Goal: Information Seeking & Learning: Understand process/instructions

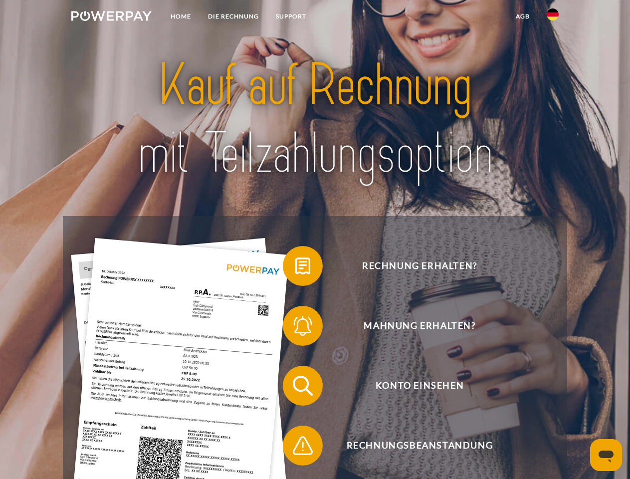
click at [111, 17] on img at bounding box center [111, 16] width 80 height 10
click at [553, 17] on img at bounding box center [553, 14] width 12 height 12
click at [522, 16] on link "agb" at bounding box center [522, 16] width 31 height 18
click at [295, 268] on span at bounding box center [288, 266] width 50 height 50
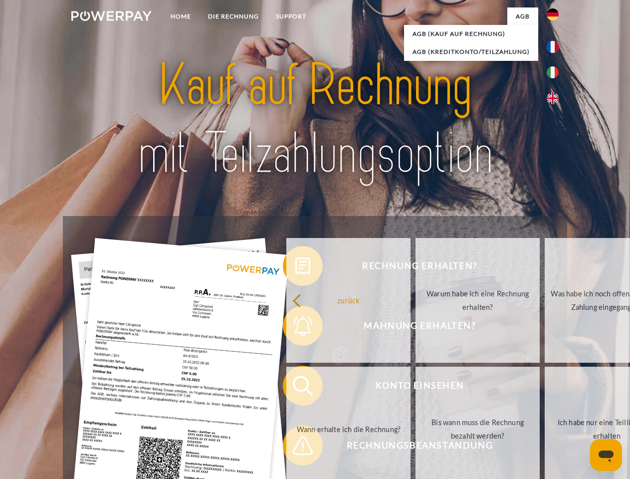
click at [295, 328] on div "Rechnung erhalten? Mahnung erhalten? Konto einsehen" at bounding box center [315, 415] width 504 height 399
click at [416, 388] on link "Bis wann muss die Rechnung bezahlt werden?" at bounding box center [478, 429] width 124 height 125
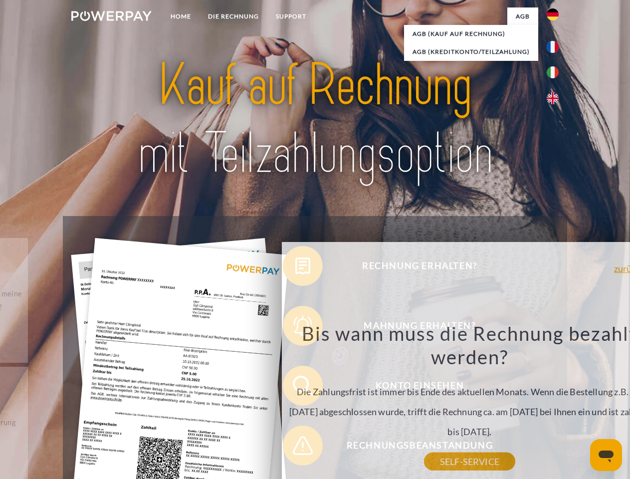
click at [295, 447] on div "Rechnung erhalten? Mahnung erhalten? Konto einsehen" at bounding box center [315, 415] width 504 height 399
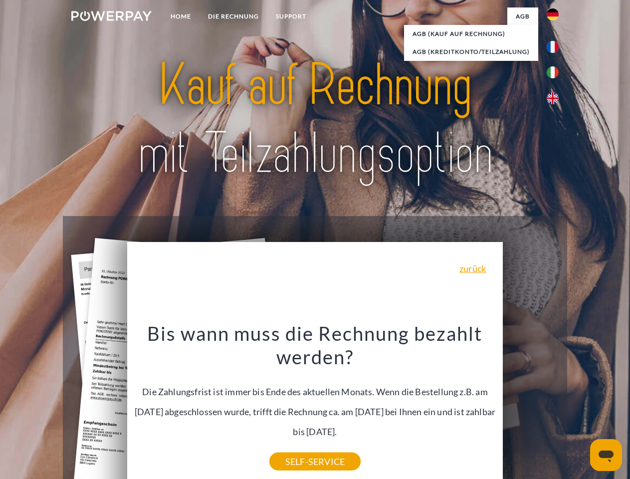
click at [606, 455] on icon "Messaging-Fenster öffnen" at bounding box center [606, 456] width 15 height 12
